Goal: Navigation & Orientation: Find specific page/section

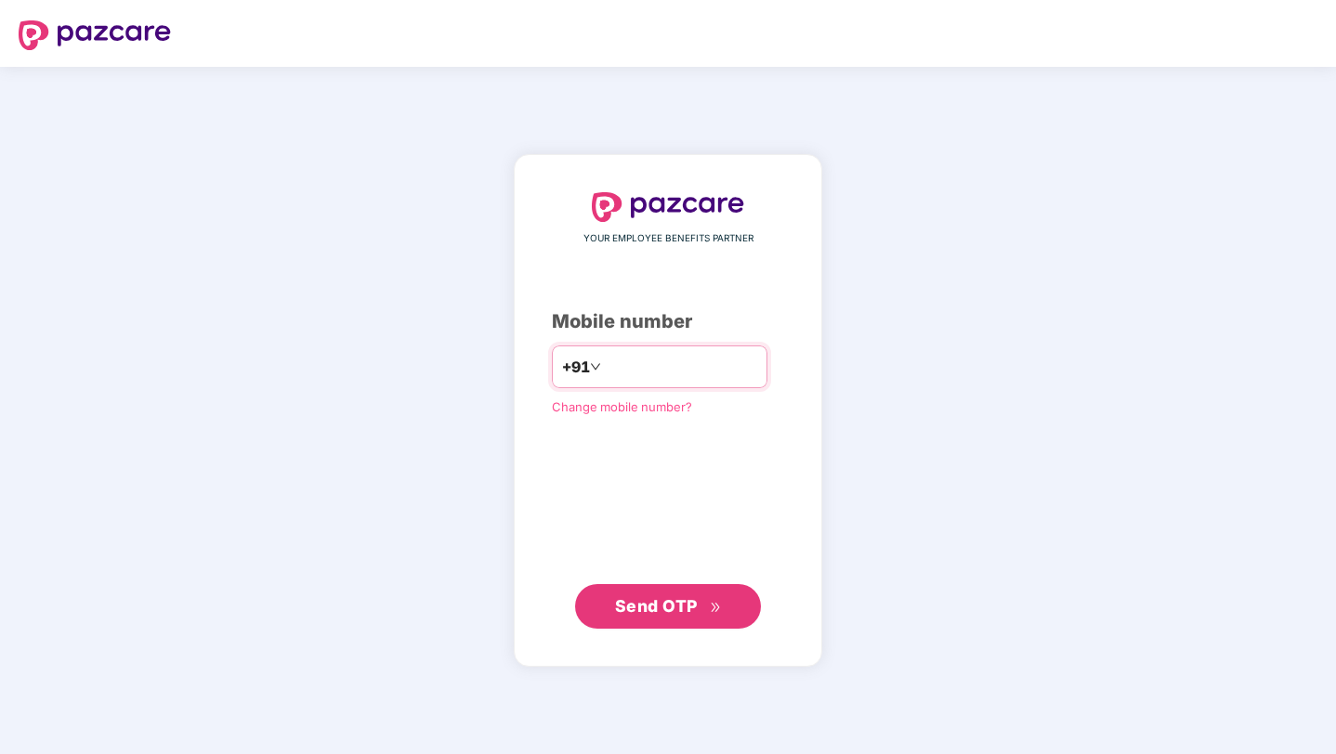
click at [636, 349] on div "+91" at bounding box center [660, 367] width 216 height 43
click at [688, 378] on input "number" at bounding box center [681, 367] width 152 height 30
type input "**********"
click at [673, 602] on span "Send OTP" at bounding box center [656, 606] width 83 height 20
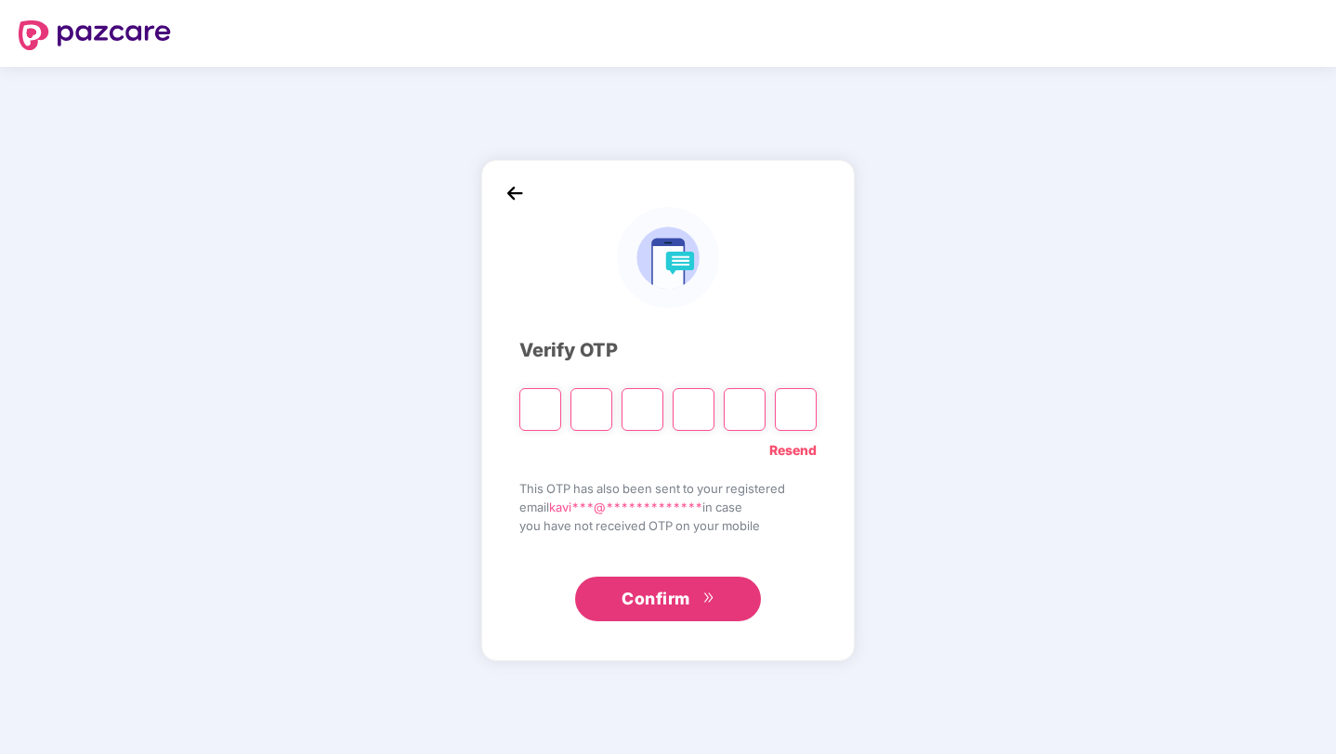
type input "*"
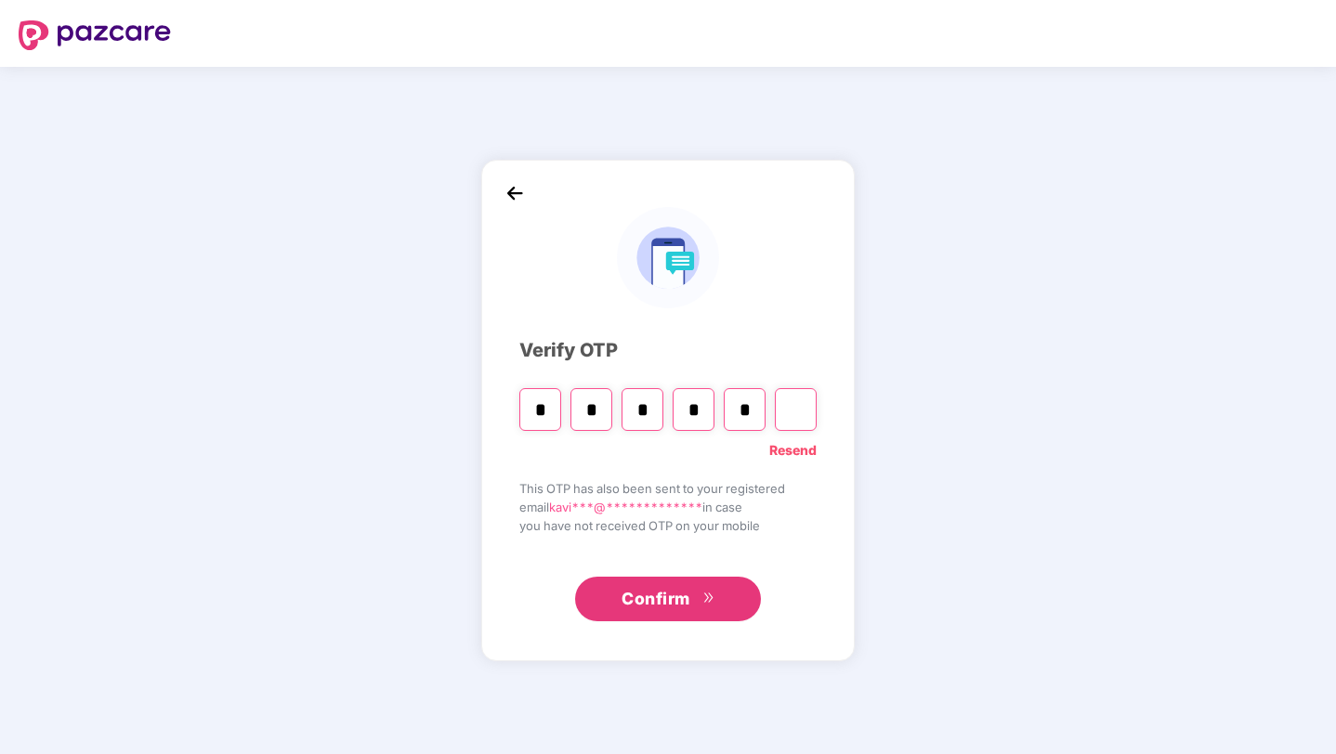
type input "*"
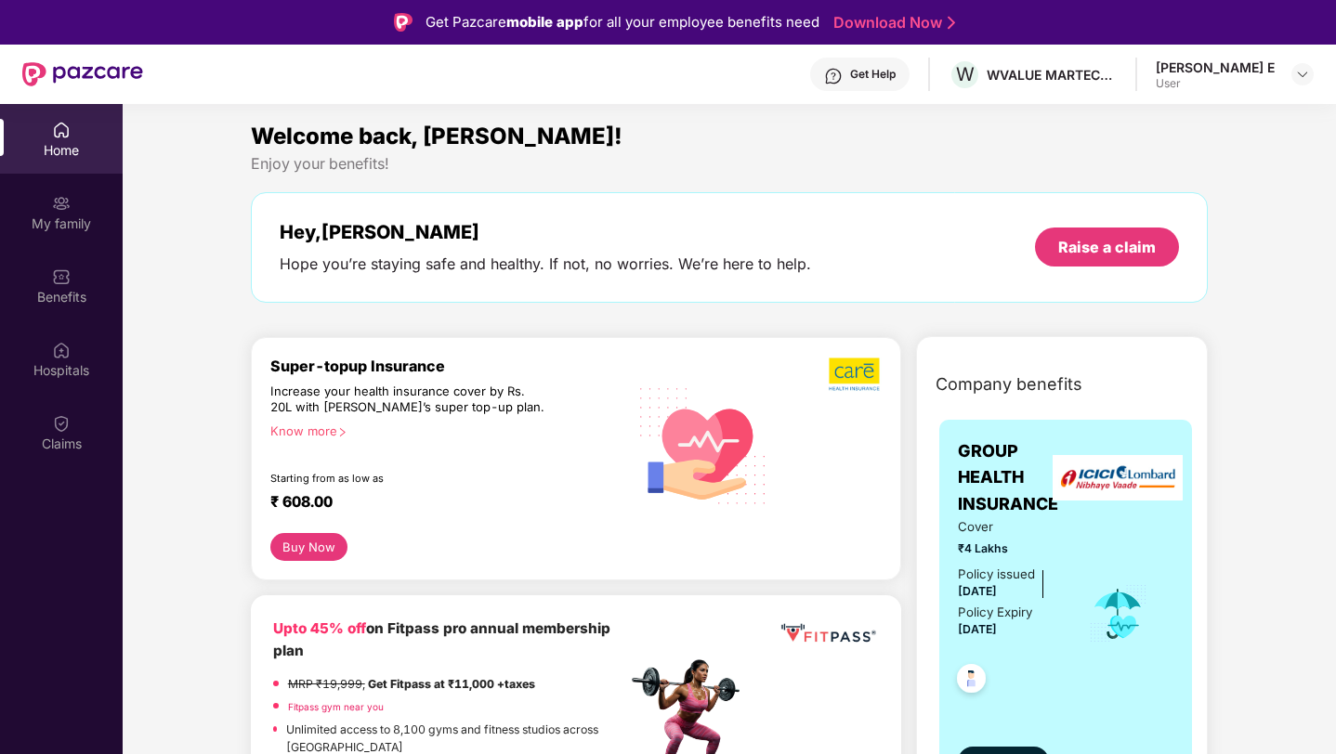
scroll to position [54, 0]
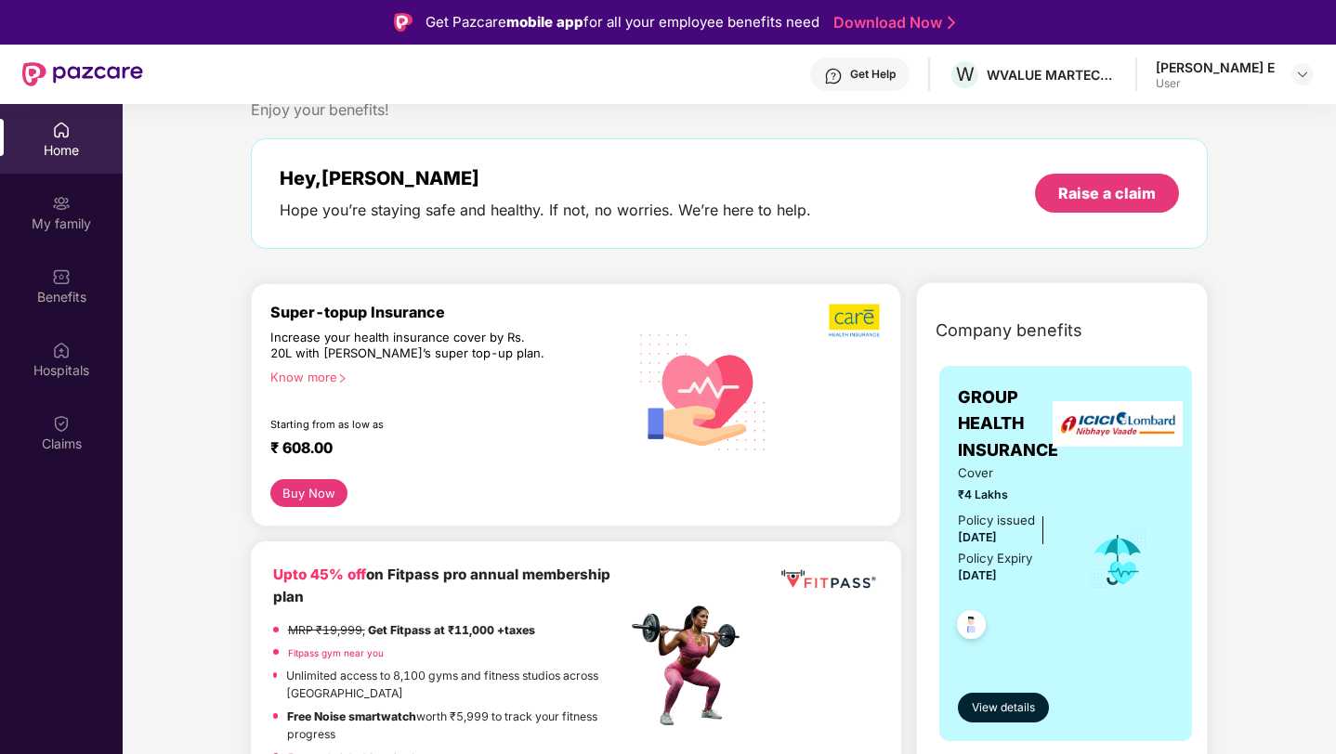
click at [1313, 88] on div "[PERSON_NAME] E User" at bounding box center [1235, 75] width 158 height 33
click at [1295, 76] on img at bounding box center [1302, 74] width 15 height 15
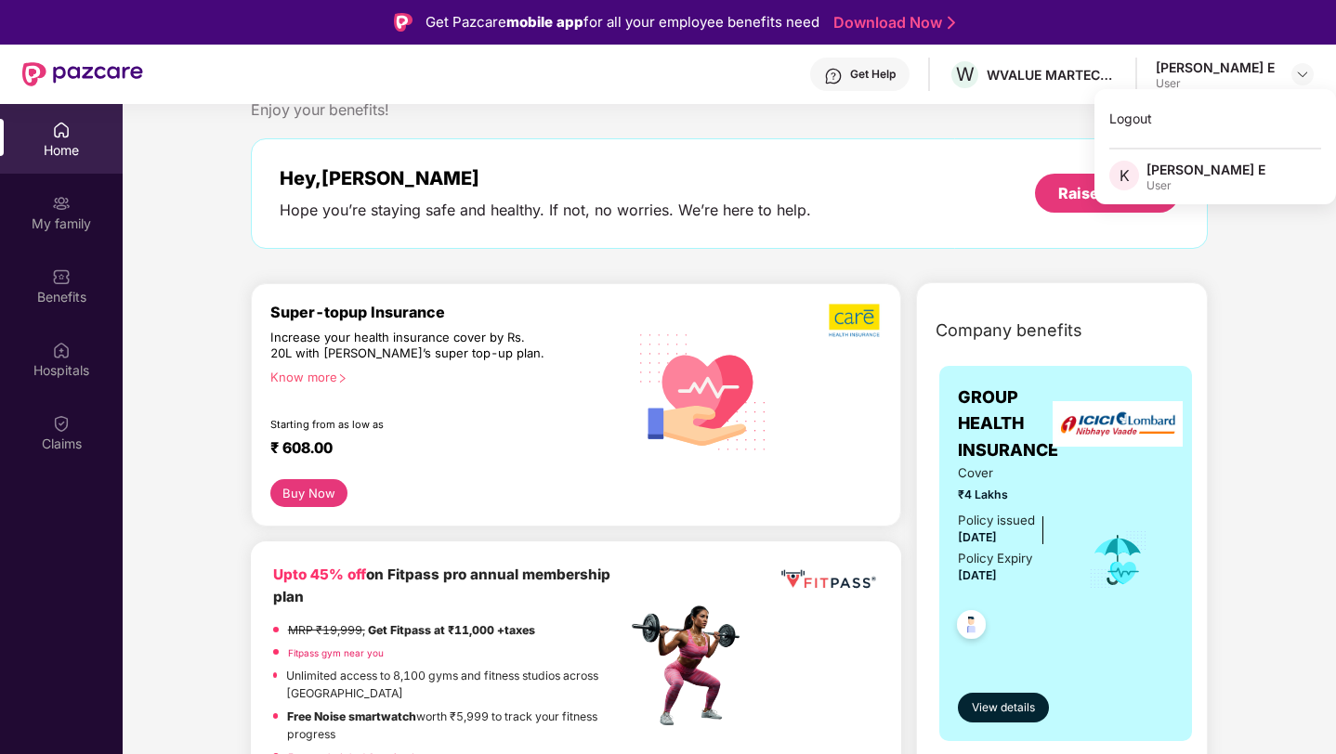
click at [1175, 177] on div "[PERSON_NAME] E" at bounding box center [1206, 170] width 119 height 18
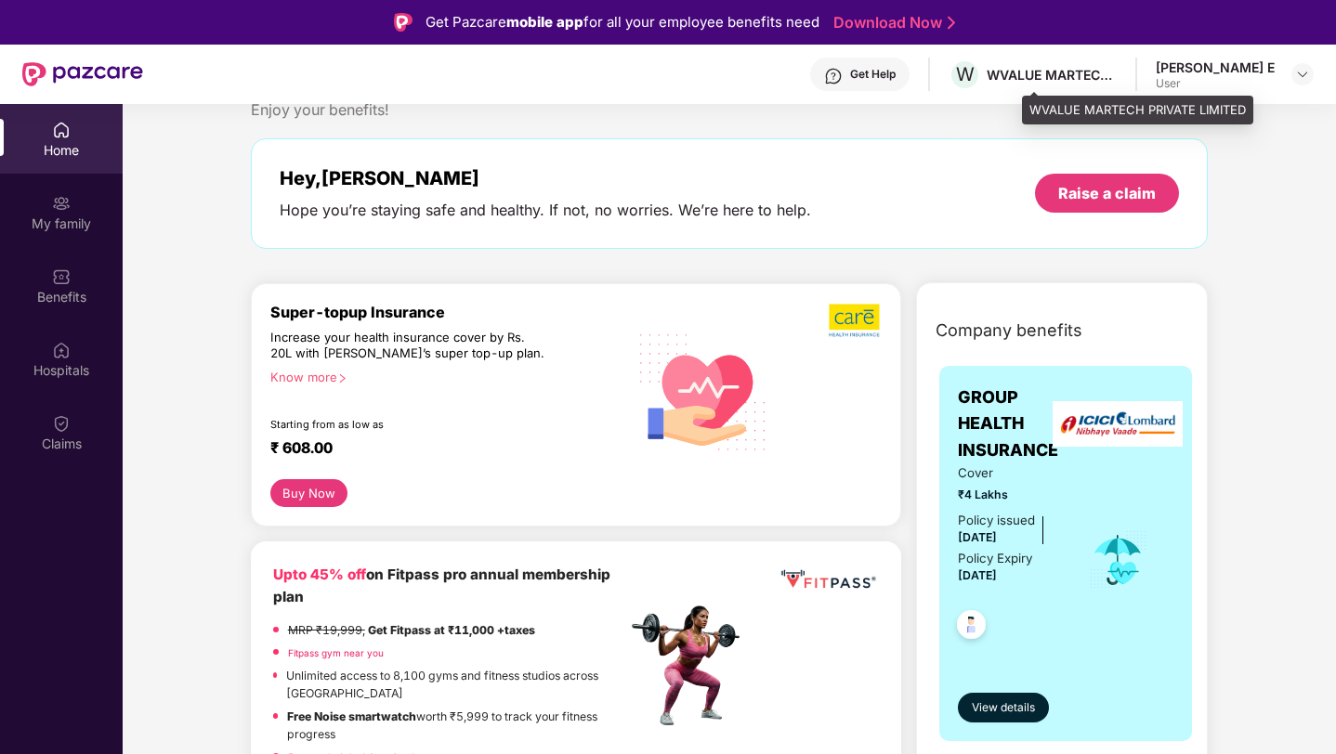
click at [1117, 83] on div "W WVALUE MARTECH PRIVATE LIMITED" at bounding box center [1033, 75] width 168 height 33
click at [1086, 78] on div "WVALUE MARTECH PRIVATE LIMITED" at bounding box center [1052, 75] width 130 height 18
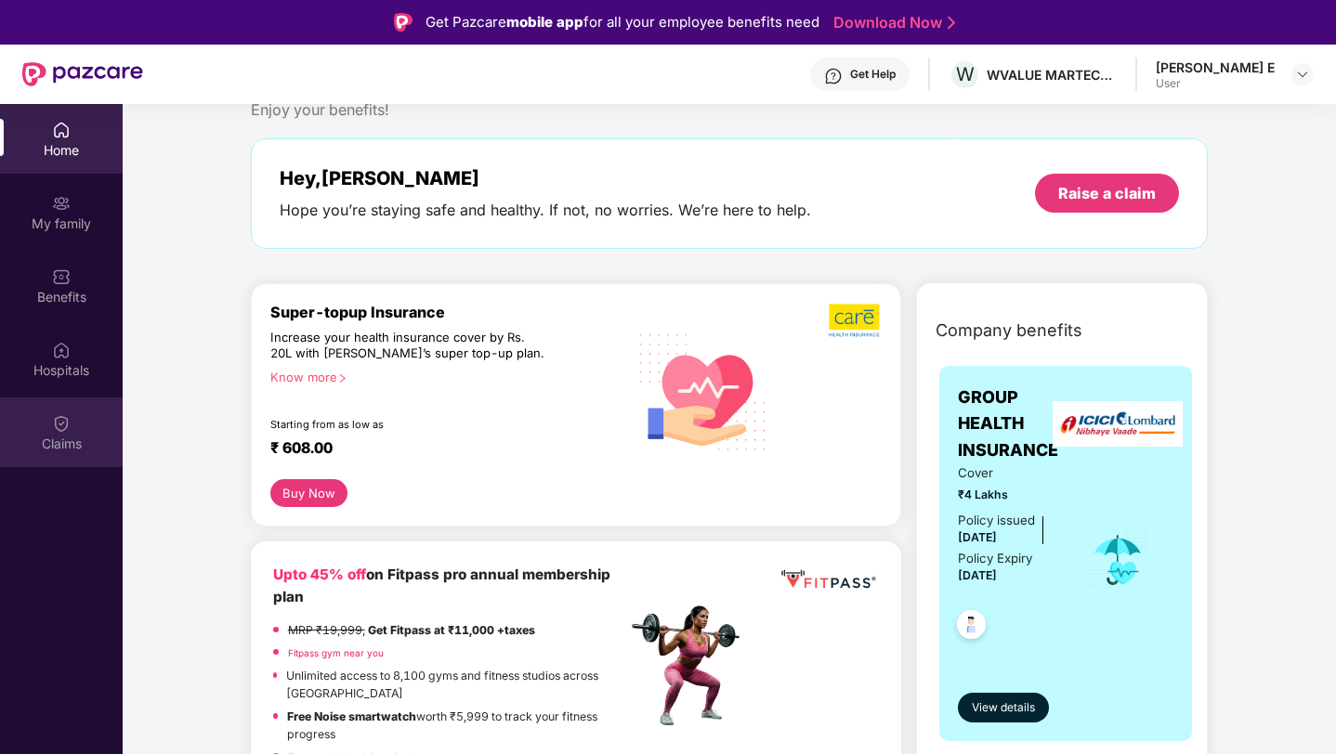
click at [61, 439] on div "Claims" at bounding box center [61, 444] width 123 height 19
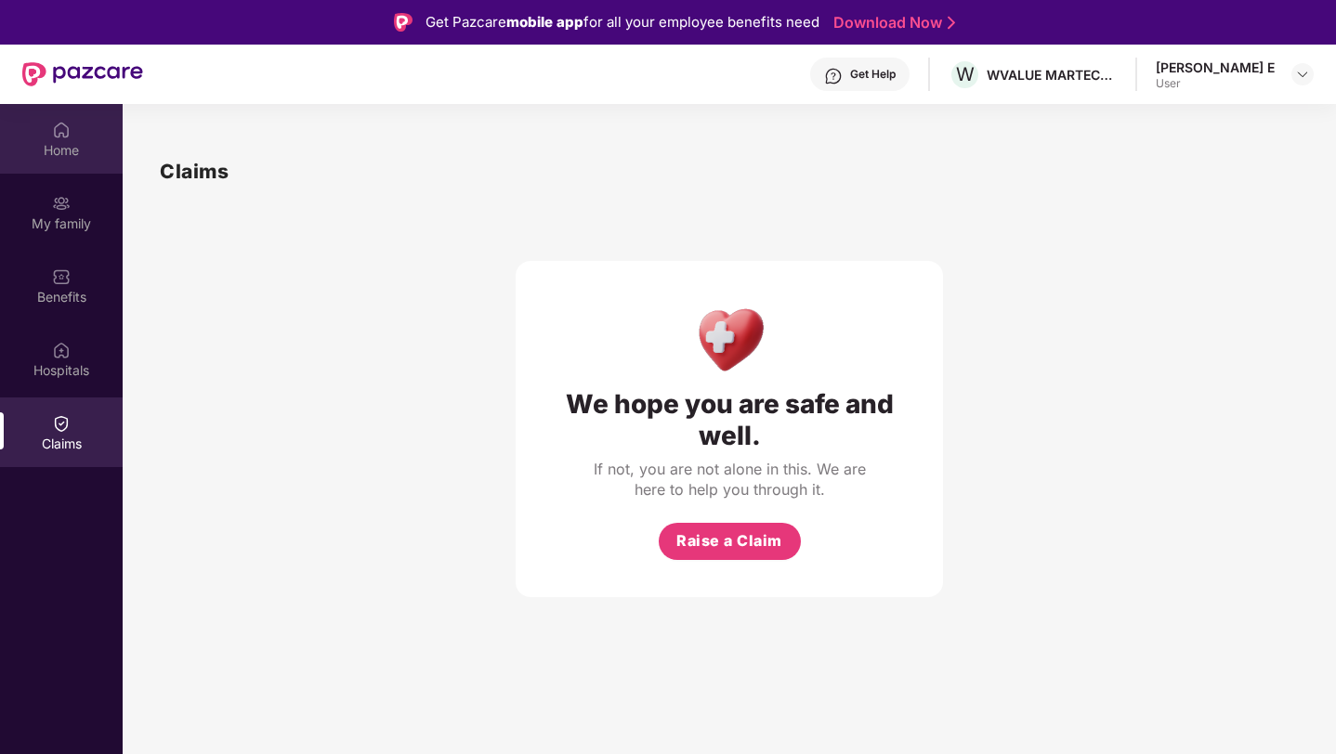
click at [72, 165] on div "Home" at bounding box center [61, 139] width 123 height 70
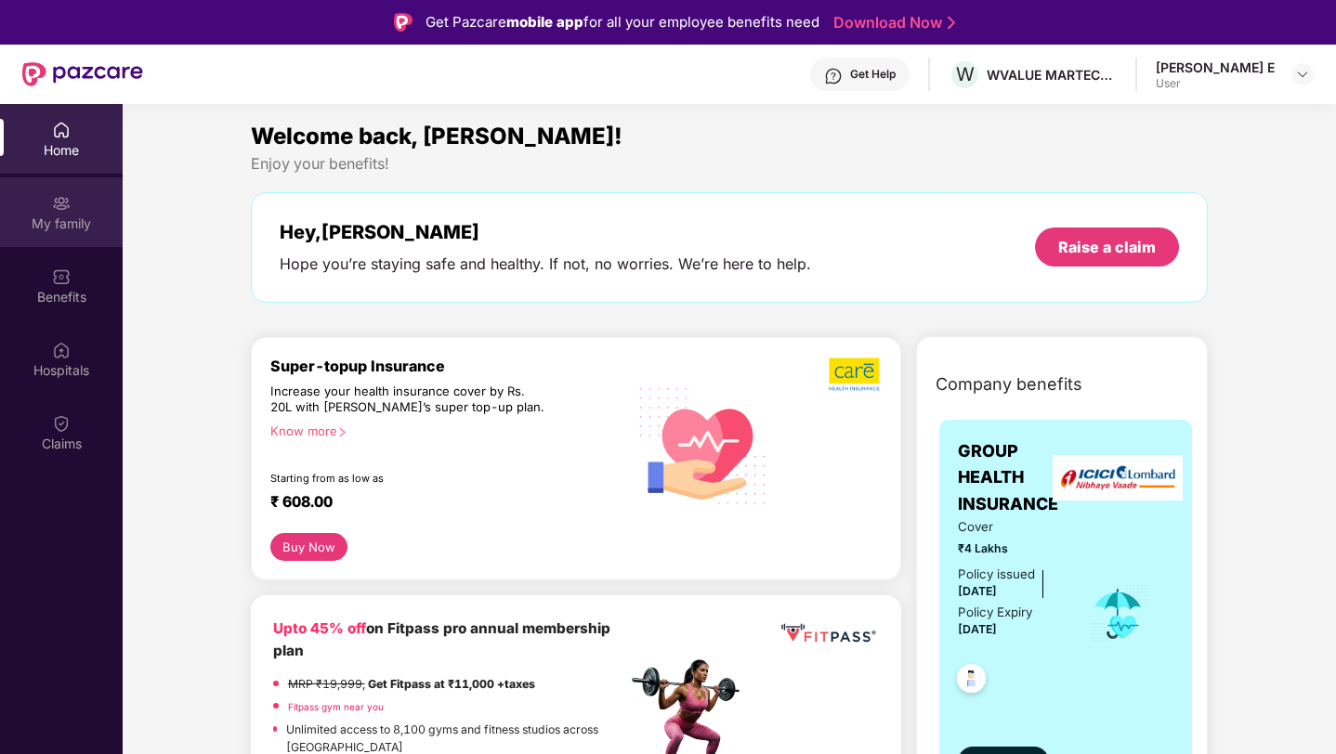
click at [74, 213] on div "My family" at bounding box center [61, 212] width 123 height 70
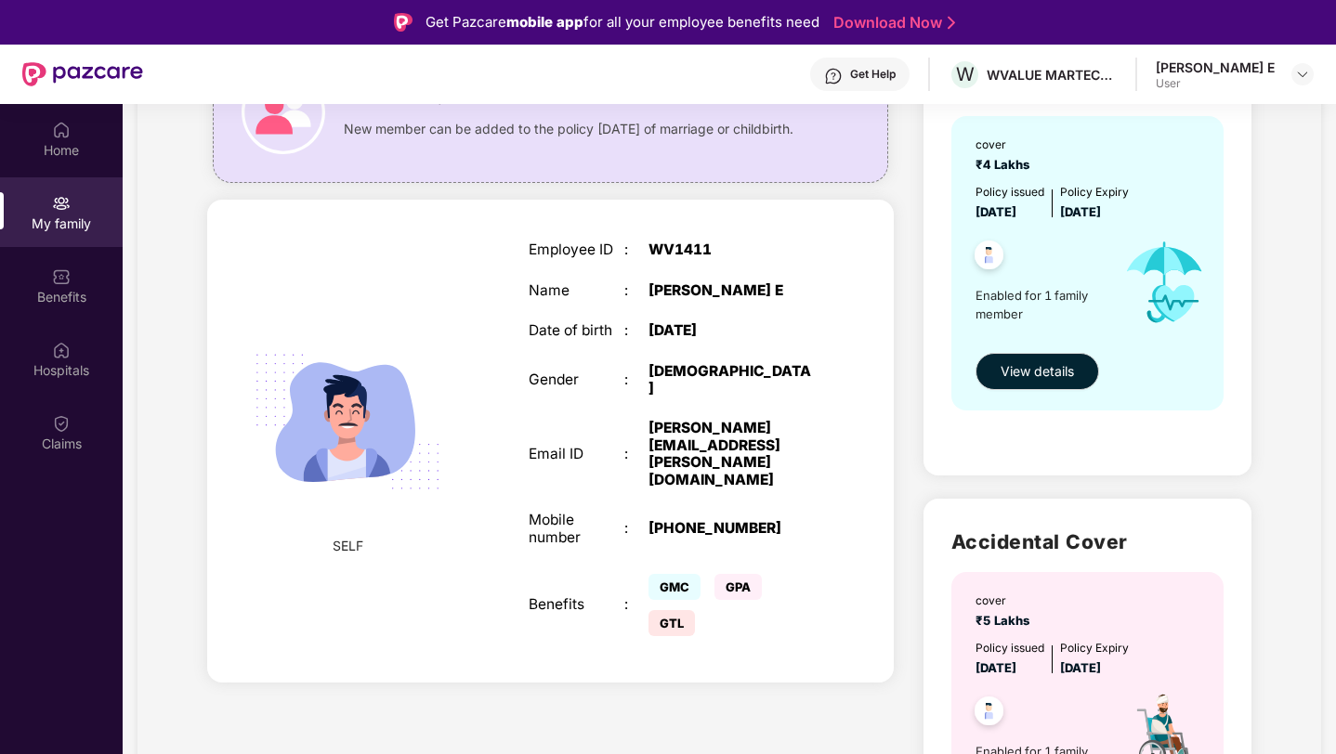
scroll to position [182, 0]
